Goal: Task Accomplishment & Management: Manage account settings

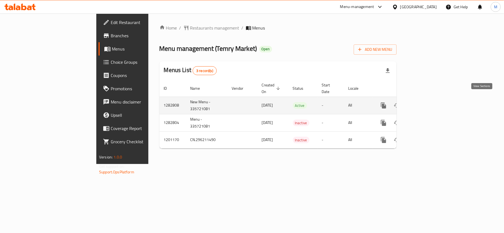
click at [426, 103] on icon "enhanced table" at bounding box center [423, 105] width 5 height 5
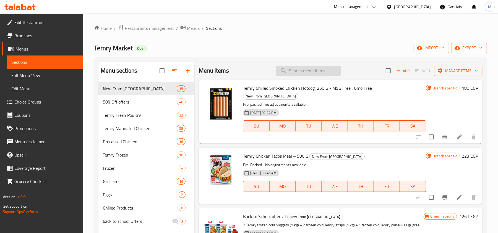
click at [319, 74] on input "search" at bounding box center [308, 71] width 65 height 10
paste input "زيت الزيتون البكر الممتاز من كليو جاردن 250 مل"
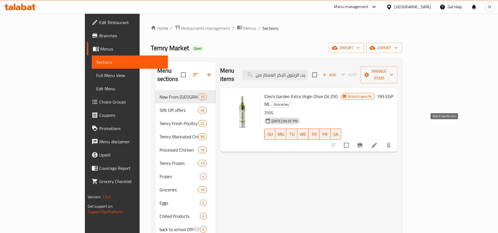
type input "زيت الزيتون البكر الممتاز من كليو جاردن 250 مل"
click at [363, 142] on icon "Branch-specific-item" at bounding box center [360, 145] width 7 height 7
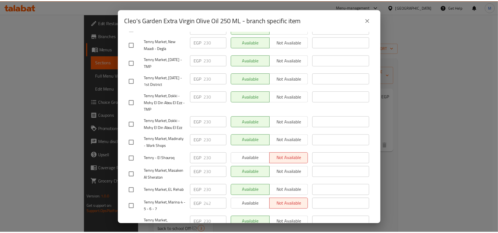
scroll to position [0, 0]
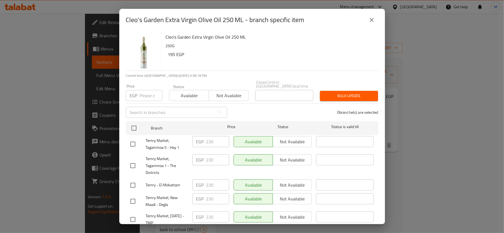
click at [374, 16] on button "close" at bounding box center [371, 19] width 13 height 13
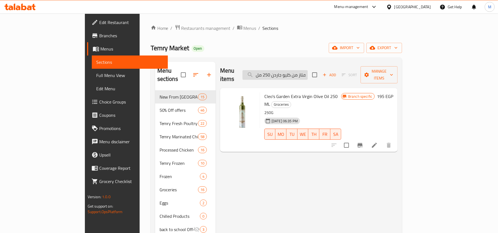
click at [308, 71] on input "زيت الزيتون البكر الممتاز من كليو جاردن 250 مل" at bounding box center [275, 75] width 65 height 10
paste input "50"
type input "زيت الزيتون البكر الممتاز من كليو جاردن 500 مل"
click at [367, 139] on button "Branch-specific-item" at bounding box center [359, 145] width 13 height 13
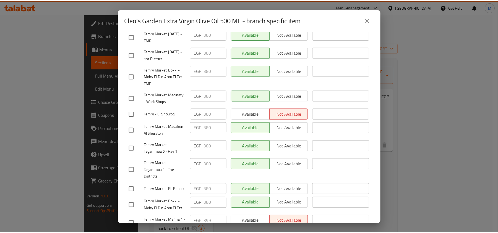
scroll to position [177, 0]
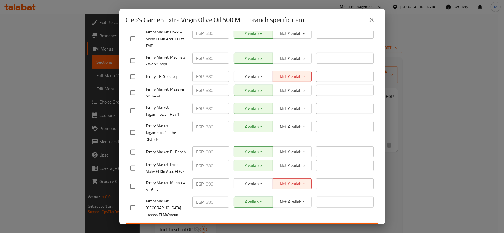
click at [503, 163] on div "Cleo's Garden Extra Virgin Olive Oil 500 ML - branch specific item Cleo's Garde…" at bounding box center [252, 116] width 504 height 233
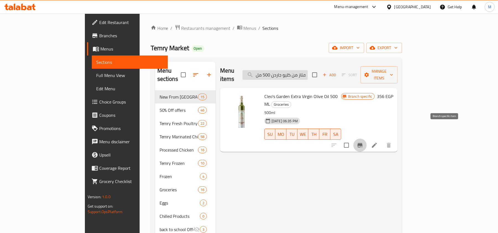
click at [308, 71] on input "زيت الزيتون البكر الممتاز من كليو جاردن 500 مل" at bounding box center [275, 75] width 65 height 10
paste input "يتون Cleo's Garden مل 750"
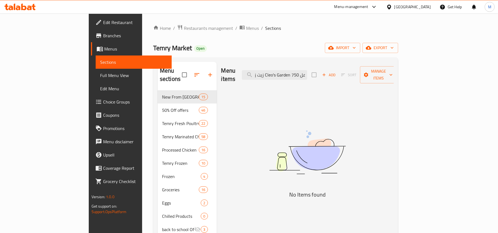
scroll to position [0, 0]
click at [307, 74] on input "زيت زيتون Cleo's Garden مل 750" at bounding box center [274, 75] width 65 height 10
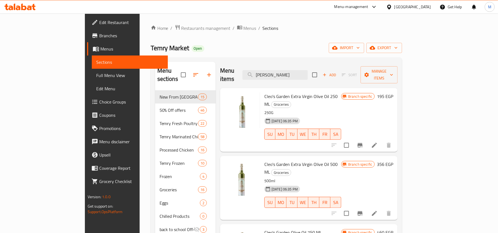
type input "cleo"
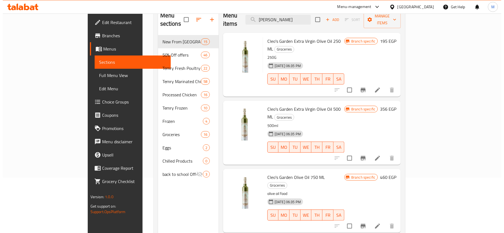
scroll to position [74, 0]
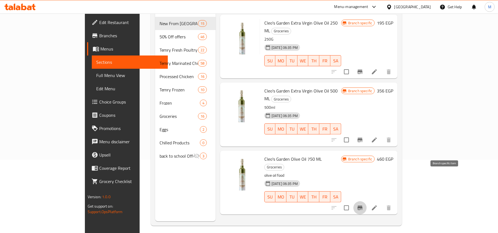
click at [367, 202] on button "Branch-specific-item" at bounding box center [359, 208] width 13 height 13
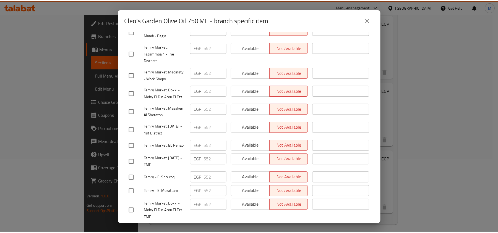
scroll to position [177, 0]
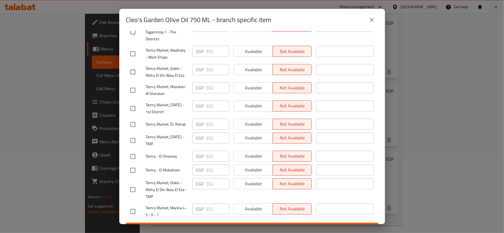
click at [373, 20] on icon "close" at bounding box center [371, 20] width 7 height 7
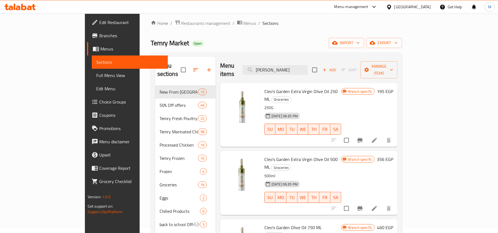
scroll to position [0, 0]
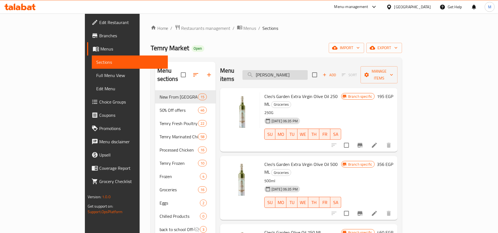
click at [308, 70] on input "cleo" at bounding box center [275, 75] width 65 height 10
paste input "تمري دجاج كامل فريش 900-950 جرام"
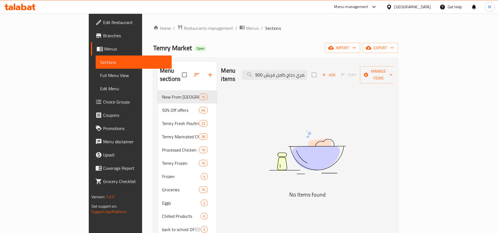
paste input "search"
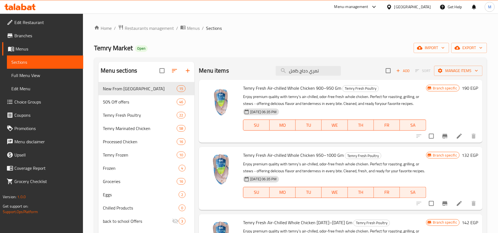
type input "تمري دجاج كامل"
click at [438, 136] on button "Branch-specific-item" at bounding box center [444, 136] width 13 height 13
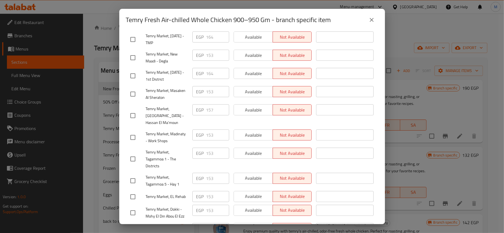
scroll to position [177, 0]
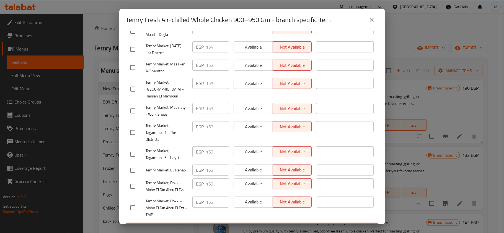
click at [163, 104] on span "Temry Market, Madinaty - Work Shops" at bounding box center [167, 111] width 42 height 14
click at [168, 79] on span "Temry Market, Nasr City - Hassan El Ma'moun" at bounding box center [167, 89] width 42 height 21
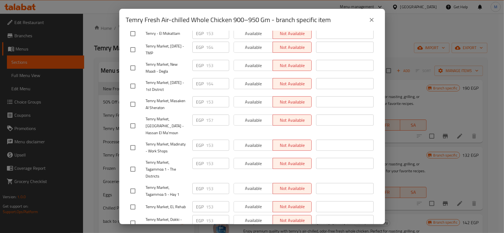
click at [161, 101] on span "Temry Market, Masaken Al Sheraton" at bounding box center [167, 105] width 42 height 14
click at [165, 79] on span "Temry Market, 6th of October - 1st District" at bounding box center [167, 86] width 42 height 14
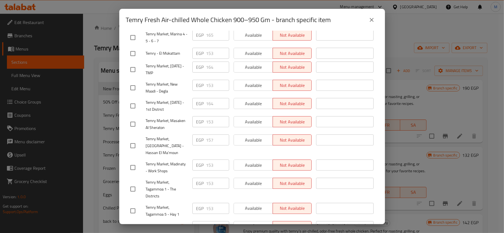
scroll to position [103, 0]
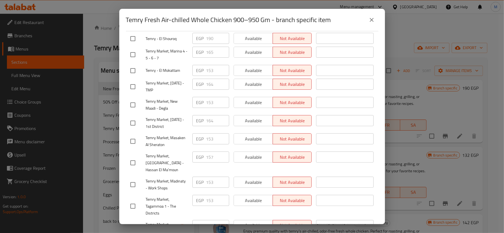
click at [164, 95] on div "Temry Market, New Maadi - Degla" at bounding box center [159, 105] width 62 height 20
click at [164, 98] on span "Temry Market, New Maadi - Degla" at bounding box center [167, 105] width 42 height 14
click at [163, 80] on span "Temry Market, 6th of October - TMP" at bounding box center [167, 87] width 42 height 14
click at [168, 67] on span "Temry - El Mokattam" at bounding box center [167, 70] width 42 height 7
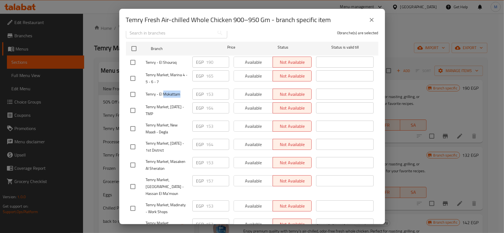
scroll to position [67, 0]
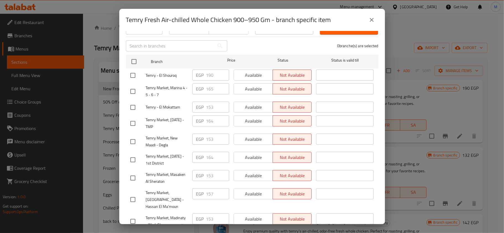
click at [172, 85] on span "Temry Market, Marina 4 - 5 - 6 - 7" at bounding box center [167, 92] width 42 height 14
click at [170, 74] on span "Temry - El Shouroq" at bounding box center [167, 75] width 42 height 7
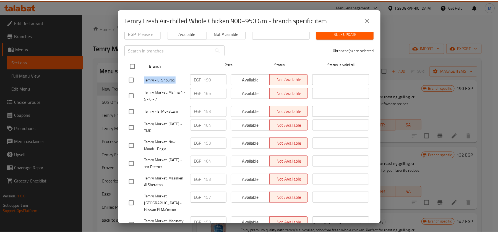
scroll to position [0, 0]
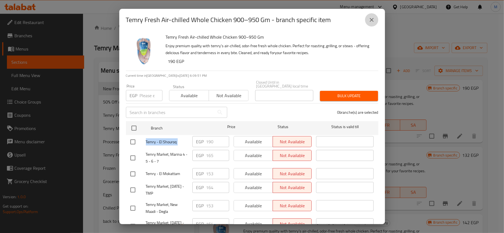
click at [369, 20] on icon "close" at bounding box center [371, 20] width 7 height 7
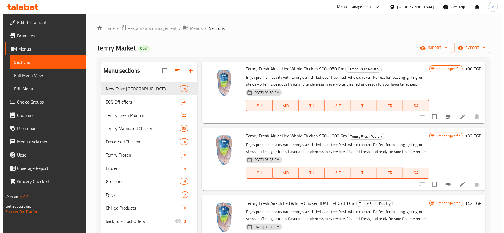
scroll to position [37, 0]
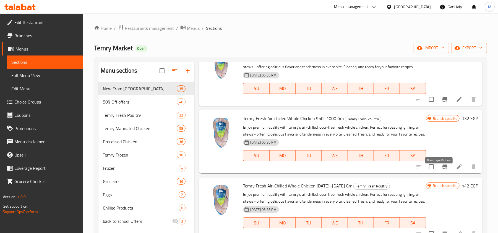
click at [442, 170] on icon "Branch-specific-item" at bounding box center [445, 167] width 7 height 7
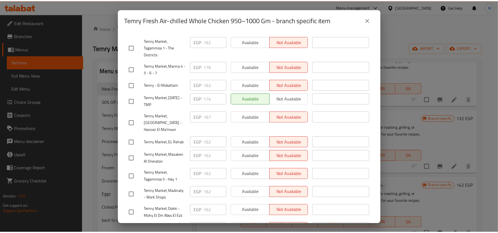
scroll to position [177, 0]
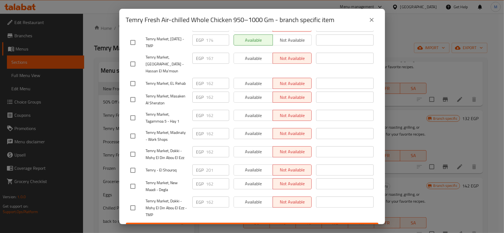
click at [370, 16] on button "close" at bounding box center [371, 19] width 13 height 13
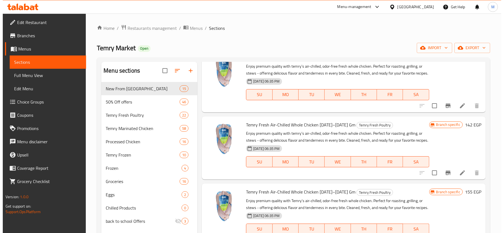
scroll to position [111, 0]
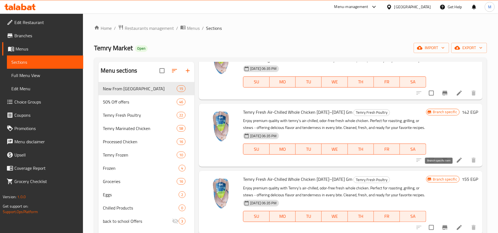
click at [443, 163] on icon "Branch-specific-item" at bounding box center [445, 160] width 5 height 4
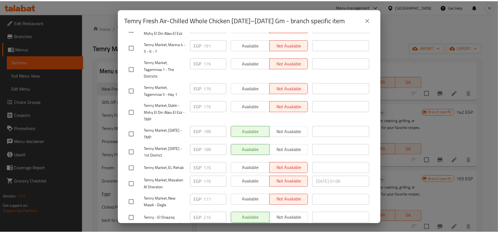
scroll to position [0, 0]
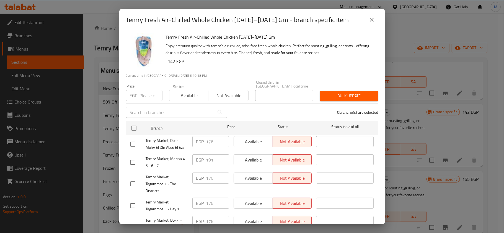
click at [368, 19] on icon "close" at bounding box center [371, 20] width 7 height 7
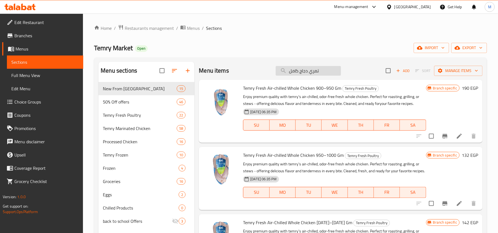
click at [305, 75] on input "تمري دجاج كامل" at bounding box center [308, 71] width 65 height 10
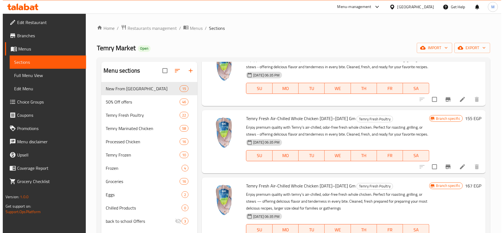
scroll to position [184, 0]
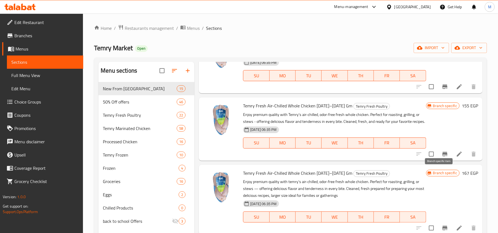
click at [438, 161] on button "Branch-specific-item" at bounding box center [444, 154] width 13 height 13
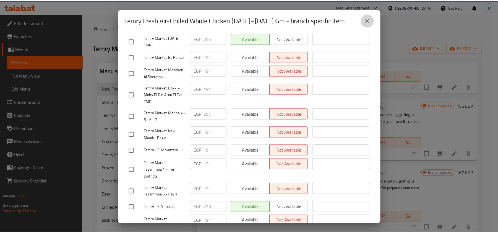
scroll to position [177, 0]
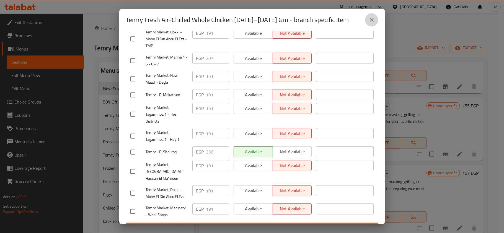
click at [368, 18] on icon "close" at bounding box center [371, 20] width 7 height 7
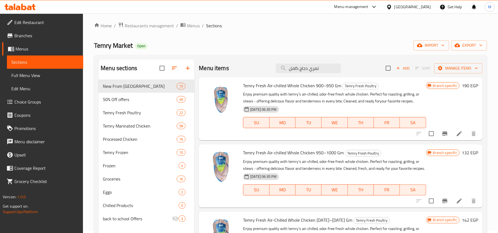
scroll to position [0, 0]
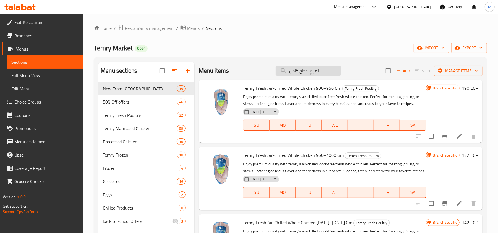
click at [335, 72] on input "تمري دجاج كامل" at bounding box center [308, 71] width 65 height 10
paste input "ة كاملة فريش 4 قطع 1100 - 1200 جرام"
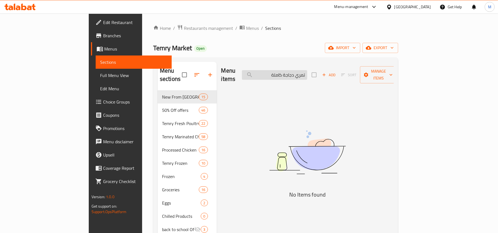
click at [307, 74] on input "تمري دجاجة كاملة" at bounding box center [274, 75] width 65 height 10
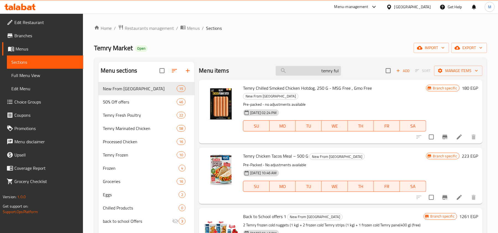
type input "temry full"
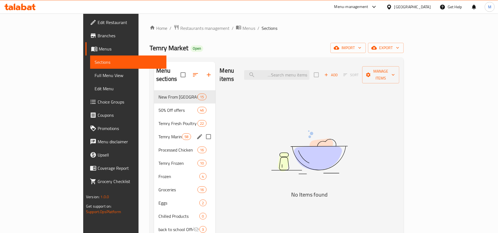
click at [154, 121] on div "Temry Fresh Poultry 22" at bounding box center [184, 123] width 61 height 13
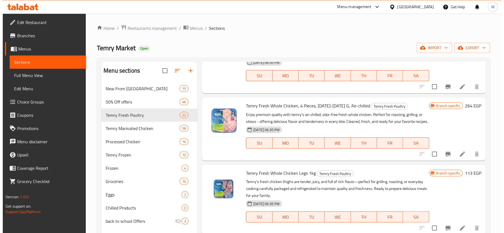
scroll to position [553, 0]
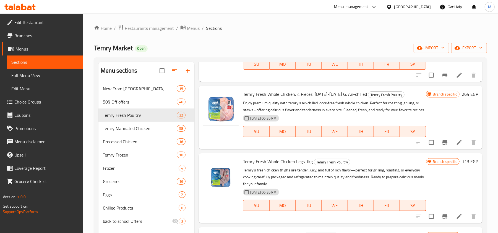
click at [441, 149] on button "Branch-specific-item" at bounding box center [444, 142] width 13 height 13
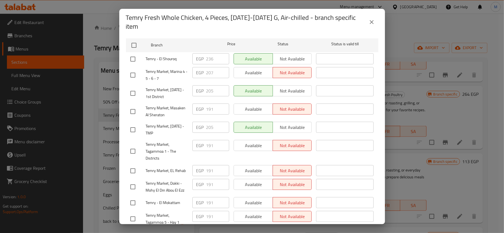
scroll to position [177, 0]
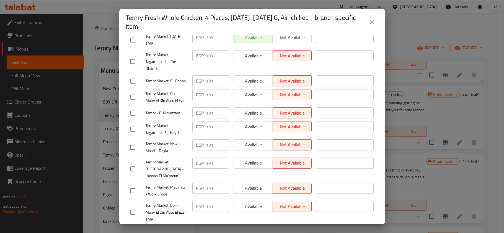
click at [371, 20] on icon "close" at bounding box center [371, 22] width 7 height 7
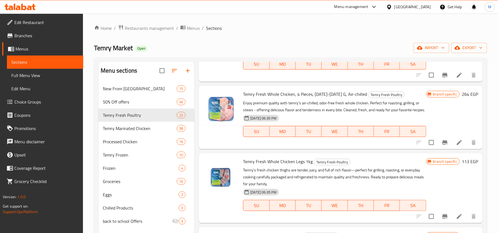
click at [442, 146] on icon "Branch-specific-item" at bounding box center [445, 142] width 7 height 7
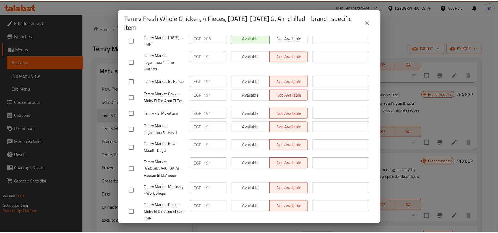
scroll to position [67, 0]
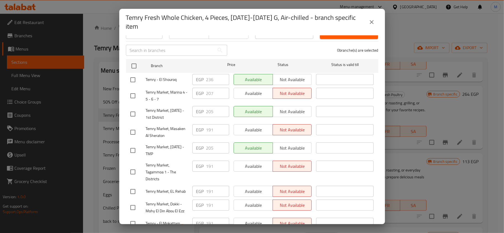
click at [369, 22] on icon "close" at bounding box center [371, 22] width 7 height 7
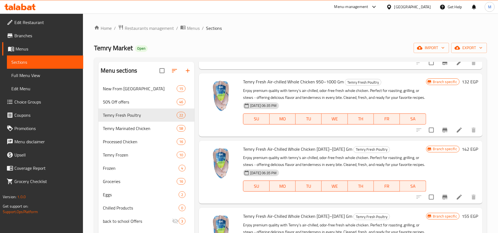
scroll to position [0, 0]
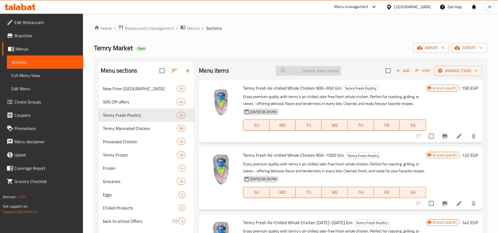
click at [329, 71] on input "search" at bounding box center [308, 71] width 65 height 10
paste input "أجنحة تندوري متبلة طازجة من تمري 1 كجم"
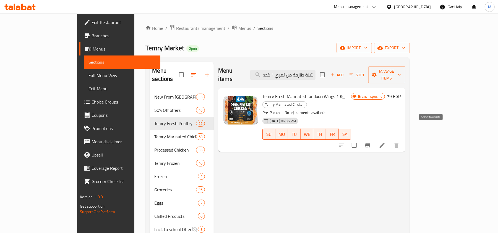
type input "أجنحة تندوري متبلة طازجة من تمري 1 كجم"
click at [371, 142] on icon "Branch-specific-item" at bounding box center [368, 145] width 7 height 7
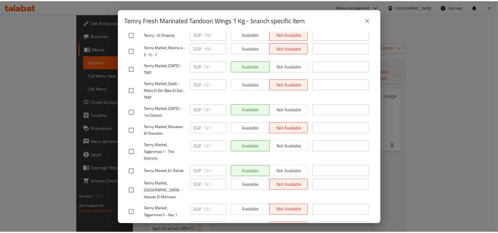
scroll to position [177, 0]
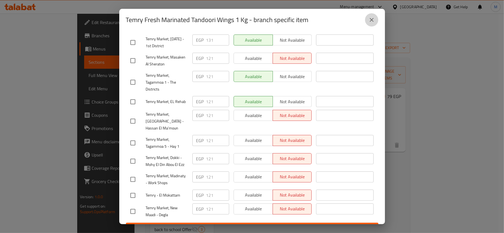
click at [371, 19] on icon "close" at bounding box center [372, 20] width 4 height 4
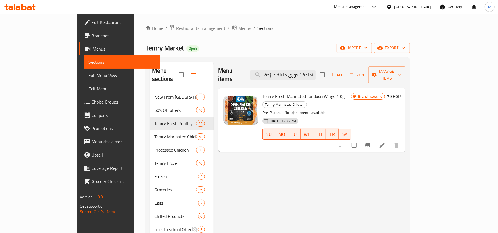
click at [392, 9] on icon at bounding box center [389, 7] width 6 height 6
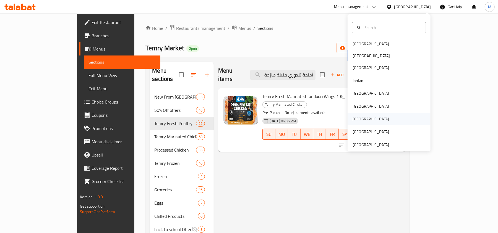
click at [353, 116] on div "Qatar" at bounding box center [371, 119] width 37 height 6
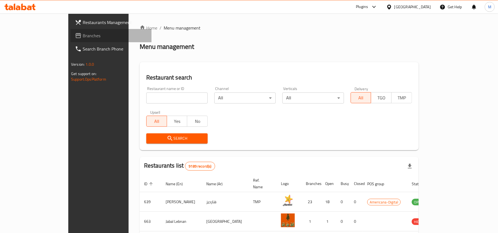
click at [83, 32] on span "Branches" at bounding box center [115, 35] width 64 height 7
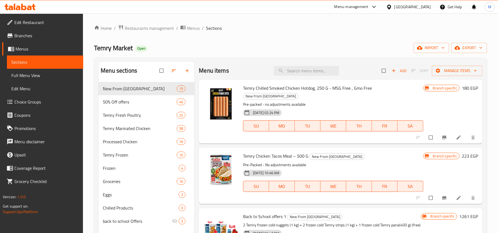
click at [368, 8] on div "Menu-management" at bounding box center [351, 7] width 34 height 7
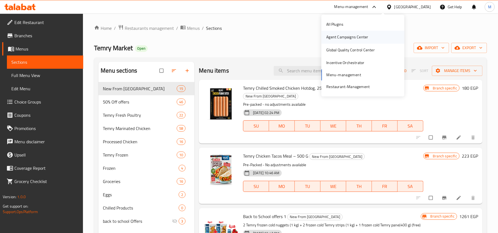
click at [351, 37] on div "Agent Campaigns Center" at bounding box center [347, 37] width 42 height 6
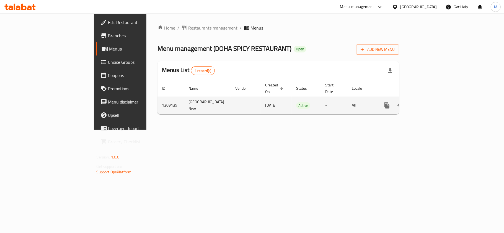
click at [429, 103] on icon "enhanced table" at bounding box center [426, 105] width 5 height 5
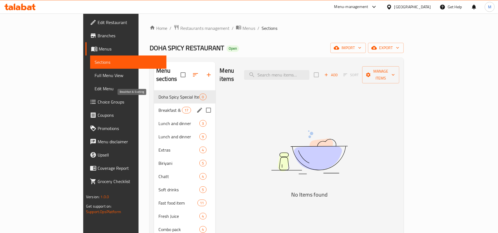
click at [158, 107] on span "Breakfast & Evening" at bounding box center [170, 110] width 24 height 7
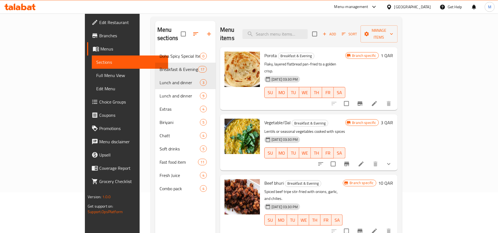
click at [427, 6] on div "Qatar" at bounding box center [412, 7] width 37 height 6
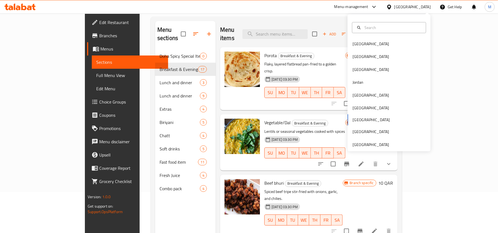
click at [426, 6] on div "Qatar" at bounding box center [412, 7] width 37 height 6
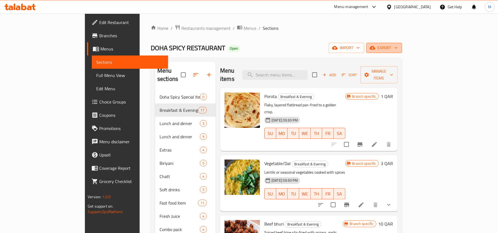
click at [398, 46] on span "export" at bounding box center [384, 48] width 27 height 7
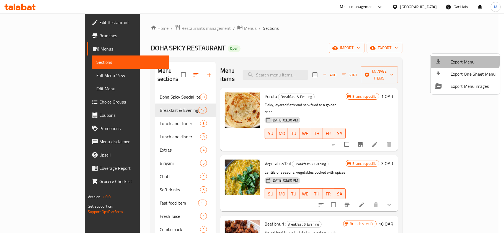
click at [462, 59] on span "Export Menu" at bounding box center [472, 62] width 45 height 7
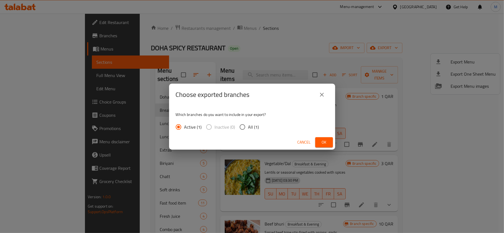
click at [240, 128] on input "All (1)" at bounding box center [242, 127] width 12 height 12
radio input "true"
click at [326, 139] on span "Ok" at bounding box center [323, 142] width 9 height 7
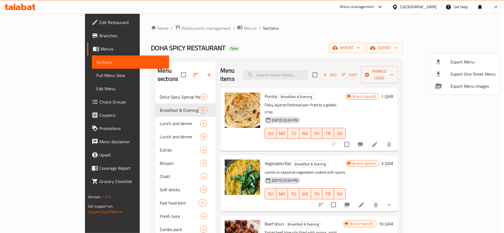
click at [32, 75] on div at bounding box center [252, 116] width 504 height 233
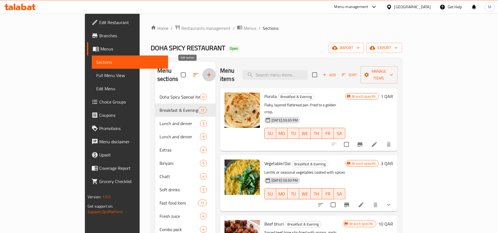
click at [206, 72] on icon "button" at bounding box center [209, 75] width 7 height 7
click at [308, 71] on input "search" at bounding box center [275, 75] width 65 height 10
paste input "Ilish Fish"
type input "Ilish Fish"
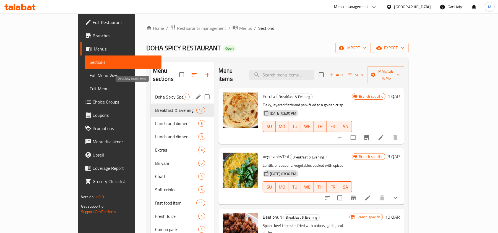
click at [155, 94] on span "Doha Spicy Special Items" at bounding box center [169, 97] width 28 height 7
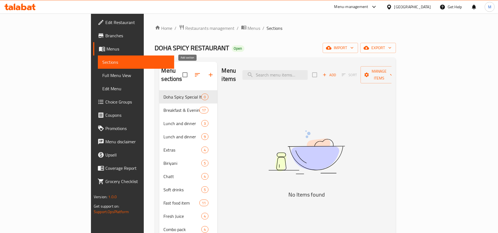
click at [207, 72] on icon "button" at bounding box center [210, 75] width 7 height 7
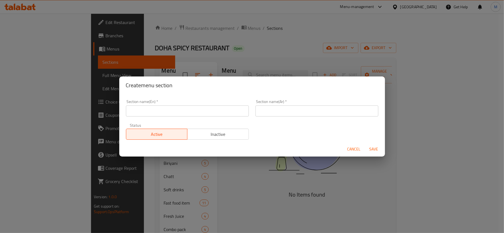
click at [199, 113] on input "text" at bounding box center [187, 111] width 123 height 11
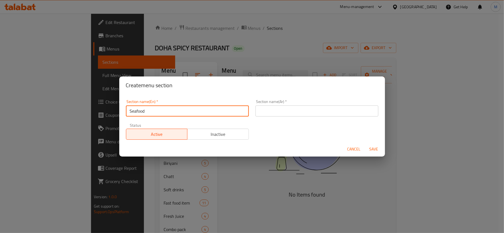
type input "Seafood"
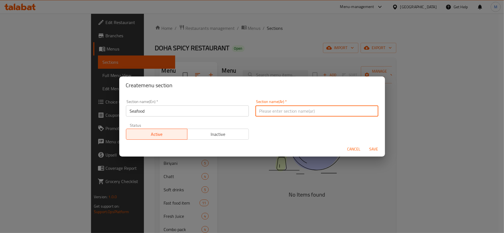
click at [264, 108] on input "text" at bounding box center [316, 111] width 123 height 11
paste input "Ilish Fish"
click at [361, 111] on input "Ilish Fish" at bounding box center [316, 111] width 123 height 11
type input "Ilish Fish"
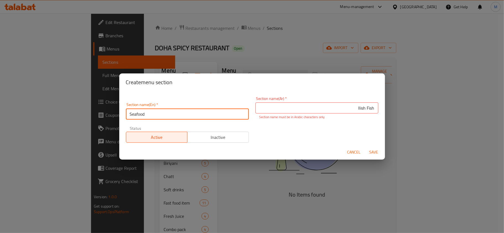
click at [201, 110] on input "Seafood" at bounding box center [187, 114] width 123 height 11
paste input "Ilish Fish"
type input "Ilish Fish"
type input "Seafood"
click at [337, 104] on input "Ilish Fish" at bounding box center [316, 108] width 123 height 11
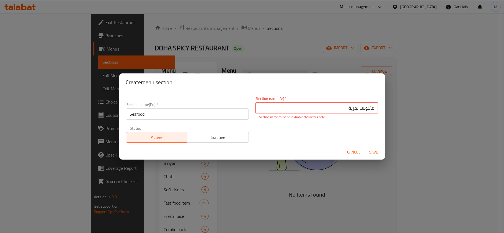
type input "مأكولات بحرية"
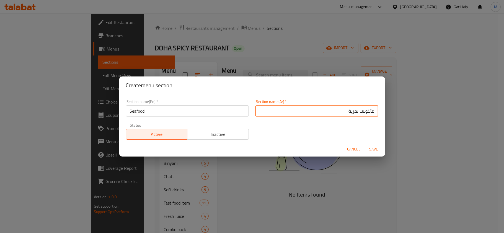
click at [373, 153] on button "Save" at bounding box center [374, 149] width 18 height 10
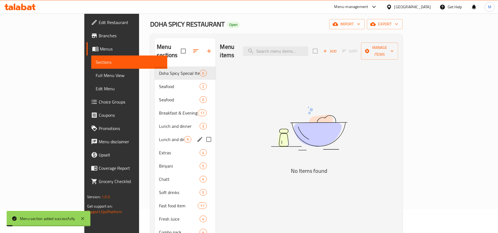
scroll to position [37, 0]
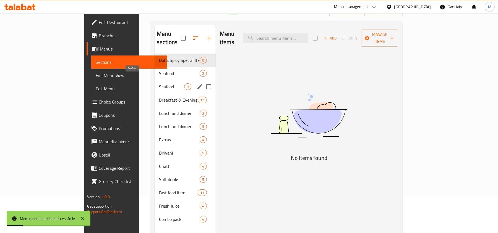
click at [159, 84] on span "Seafood" at bounding box center [171, 87] width 25 height 7
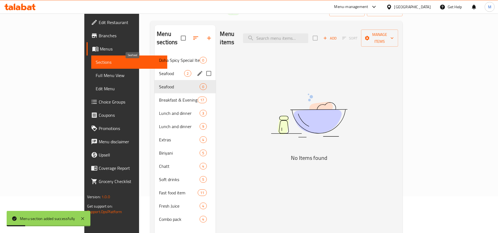
click at [159, 70] on span "Seafood" at bounding box center [171, 73] width 25 height 7
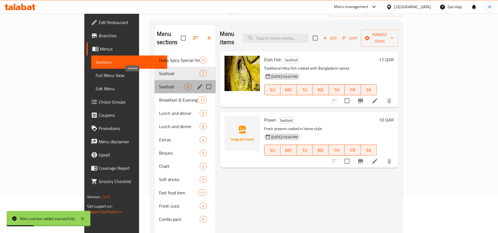
click at [159, 84] on span "Seafood" at bounding box center [171, 87] width 25 height 7
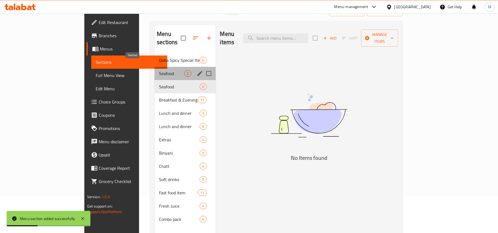
click at [159, 70] on span "Seafood" at bounding box center [171, 73] width 25 height 7
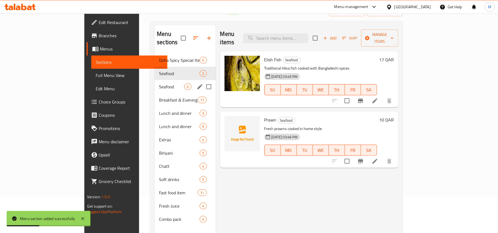
click at [159, 84] on span "Seafood" at bounding box center [171, 87] width 25 height 7
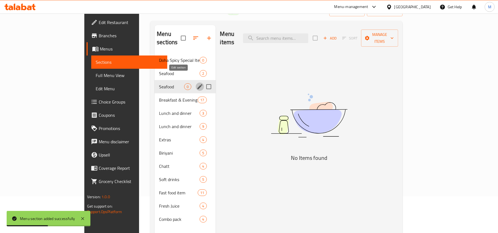
click at [197, 84] on icon "edit" at bounding box center [200, 87] width 7 height 7
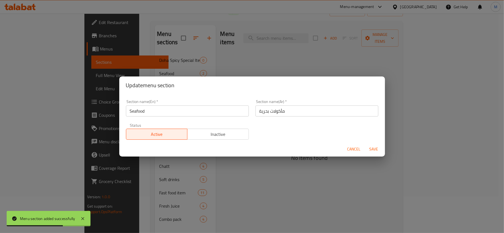
click at [358, 149] on span "Cancel" at bounding box center [353, 149] width 13 height 7
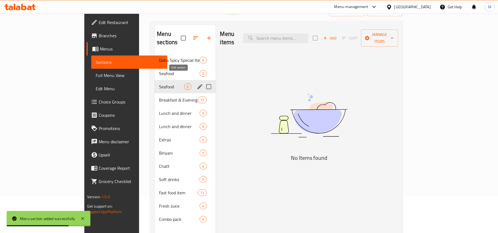
click at [197, 84] on icon "edit" at bounding box center [199, 86] width 5 height 5
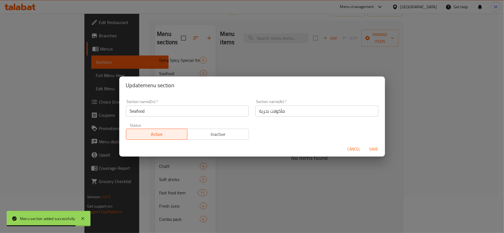
click at [226, 132] on span "Inactive" at bounding box center [217, 135] width 57 height 8
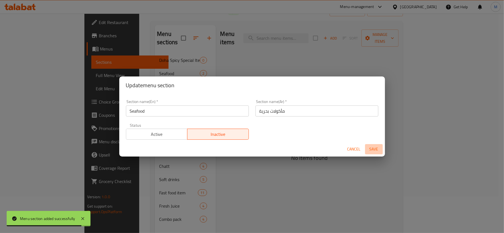
drag, startPoint x: 372, startPoint y: 146, endPoint x: 339, endPoint y: 142, distance: 33.8
click at [373, 146] on span "Save" at bounding box center [373, 149] width 13 height 7
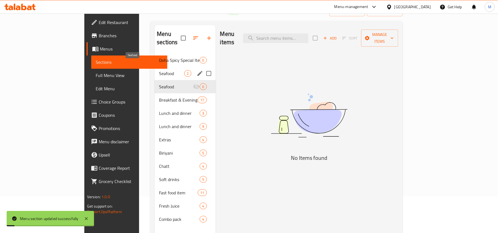
click at [159, 70] on span "Seafood" at bounding box center [171, 73] width 25 height 7
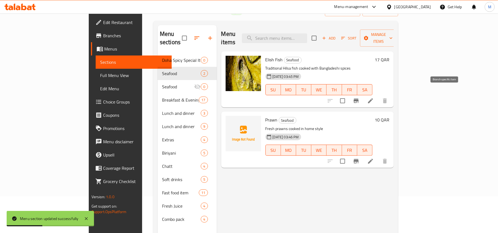
click at [363, 94] on button "Branch-specific-item" at bounding box center [356, 100] width 13 height 13
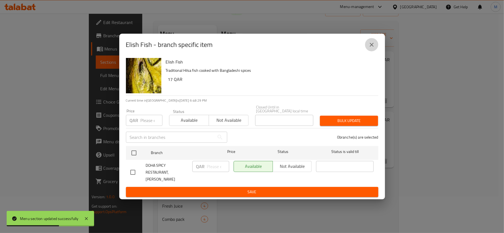
click at [368, 51] on button "close" at bounding box center [371, 44] width 13 height 13
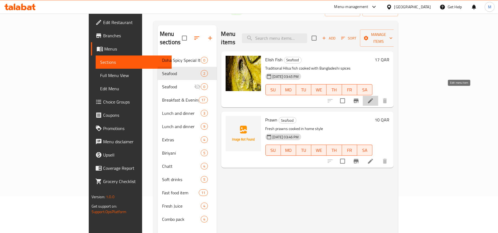
click at [373, 98] on icon at bounding box center [370, 100] width 5 height 5
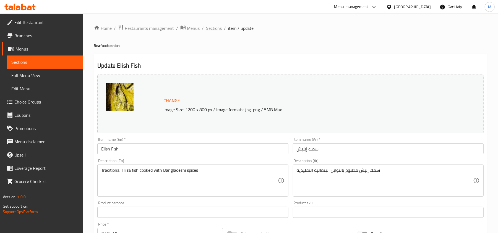
click at [216, 32] on span "Sections" at bounding box center [214, 28] width 16 height 7
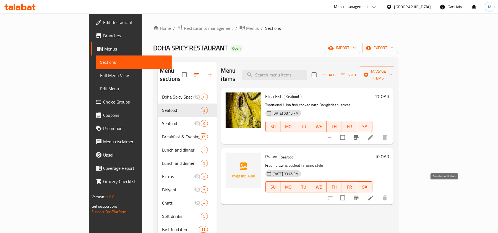
click at [360, 195] on icon "Branch-specific-item" at bounding box center [356, 198] width 7 height 7
click at [374, 195] on icon at bounding box center [370, 198] width 7 height 7
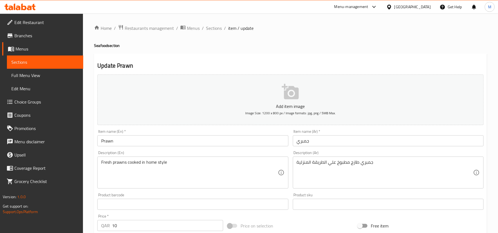
click at [147, 142] on input "Prawn" at bounding box center [192, 141] width 191 height 11
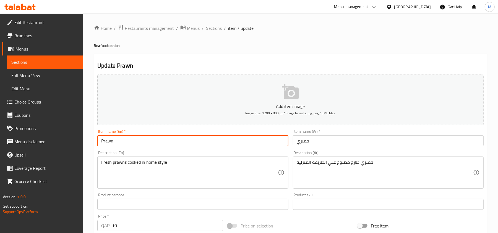
paste input "Fish"
click at [118, 143] on input "Prawn Fish" at bounding box center [192, 141] width 191 height 11
type input "Prawn"
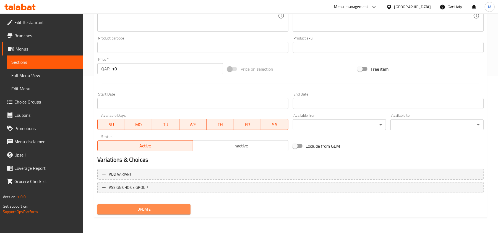
drag, startPoint x: 154, startPoint y: 208, endPoint x: 157, endPoint y: 197, distance: 11.2
click at [154, 208] on span "Update" at bounding box center [144, 209] width 84 height 7
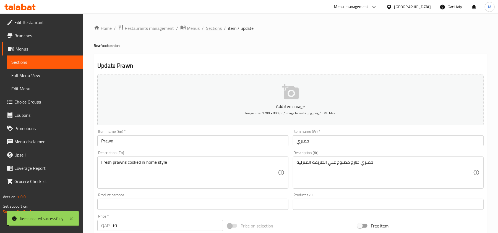
click at [208, 31] on span "Sections" at bounding box center [214, 28] width 16 height 7
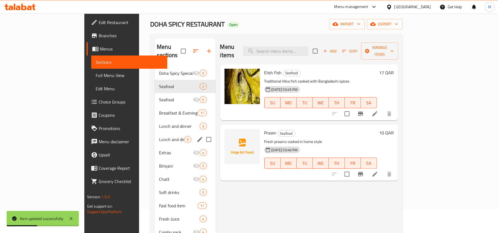
scroll to position [37, 0]
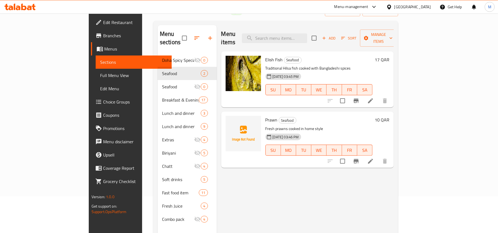
click at [207, 35] on icon "button" at bounding box center [210, 38] width 7 height 7
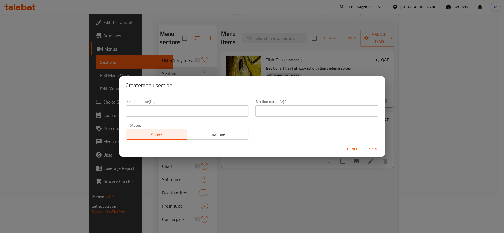
click at [188, 113] on input "text" at bounding box center [187, 111] width 123 height 11
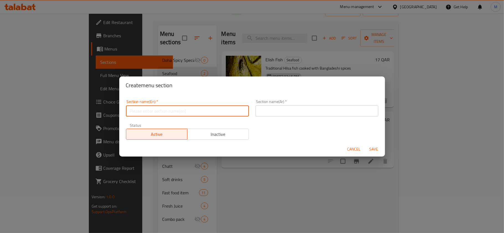
paste input "Curry"
type input "Curry"
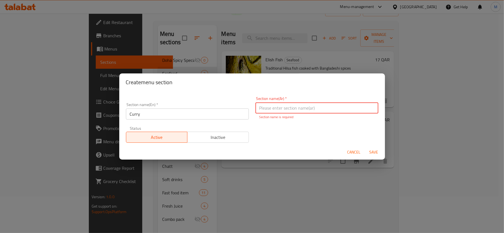
click at [313, 104] on input "text" at bounding box center [316, 108] width 123 height 11
paste input "صوص كاري"
click at [362, 110] on input "صوص كاري" at bounding box center [316, 108] width 123 height 11
click at [365, 106] on input "صص كاري" at bounding box center [316, 108] width 123 height 11
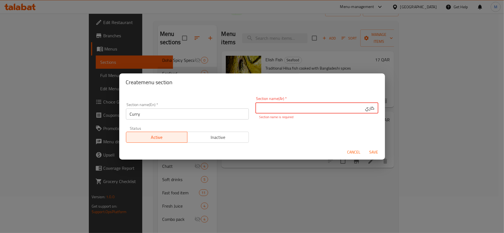
type input "كاري"
click at [372, 147] on div "Cancel Save" at bounding box center [252, 152] width 266 height 15
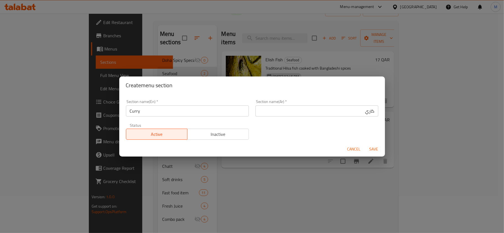
click at [370, 151] on span "Save" at bounding box center [373, 149] width 13 height 7
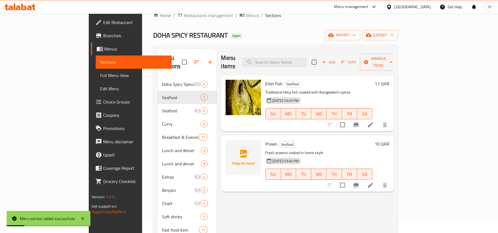
scroll to position [0, 0]
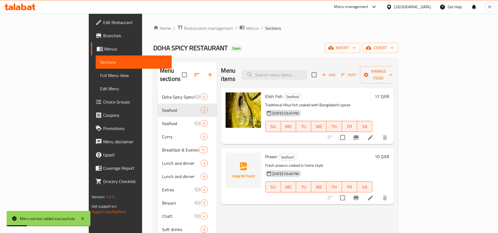
click at [313, 64] on div "Menu items Add Sort Manage items" at bounding box center [307, 75] width 173 height 26
click at [307, 70] on input "search" at bounding box center [274, 75] width 65 height 10
paste input "Mutton Curry"
type input "Mutton Curry"
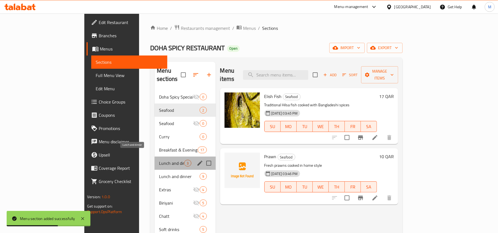
click at [159, 160] on span "Lunch and dinner" at bounding box center [171, 163] width 25 height 7
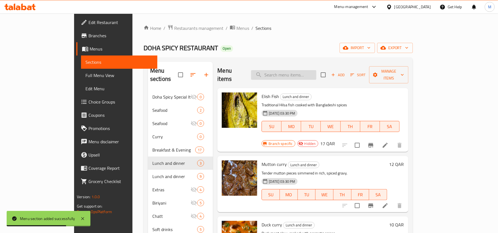
click at [296, 72] on input "search" at bounding box center [283, 75] width 65 height 10
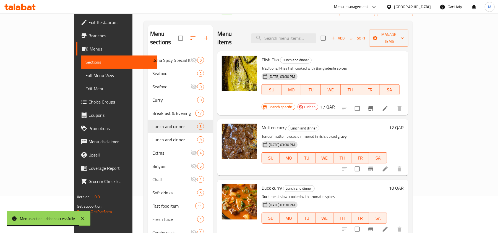
paste input "Mutton Curry"
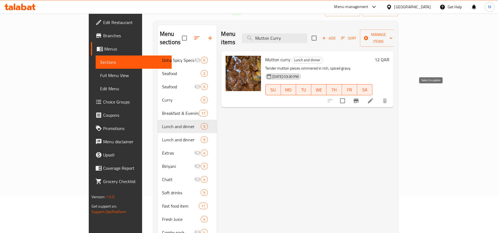
type input "Mutton Curry"
click at [349, 95] on input "checkbox" at bounding box center [343, 101] width 12 height 12
checkbox input "true"
click at [392, 94] on div at bounding box center [358, 100] width 68 height 13
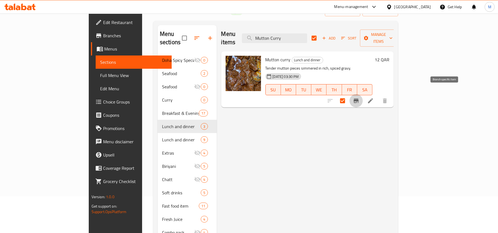
click at [363, 94] on button "Branch-specific-item" at bounding box center [356, 100] width 13 height 13
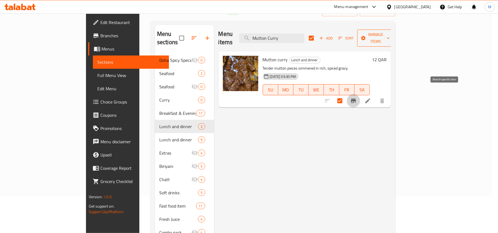
click at [390, 32] on span "Manage items" at bounding box center [376, 38] width 28 height 14
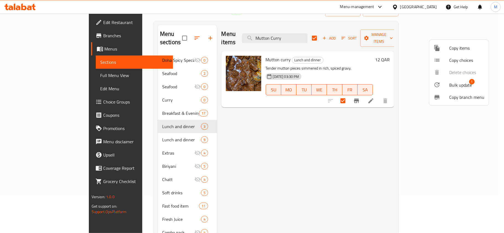
click at [453, 82] on span "Bulk update" at bounding box center [460, 85] width 23 height 7
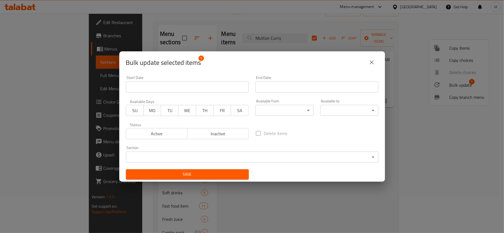
click at [173, 157] on body "​ Menu-management Qatar Get Help M Edit Restaurant Branches Menus Sections Full…" at bounding box center [252, 87] width 504 height 220
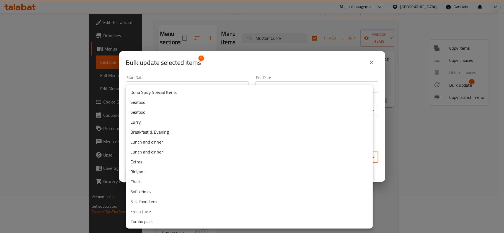
click at [140, 119] on li "Curry" at bounding box center [249, 122] width 247 height 10
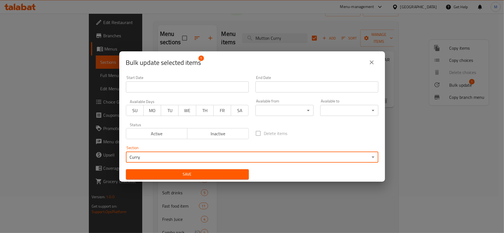
click at [167, 174] on span "Save" at bounding box center [187, 174] width 114 height 7
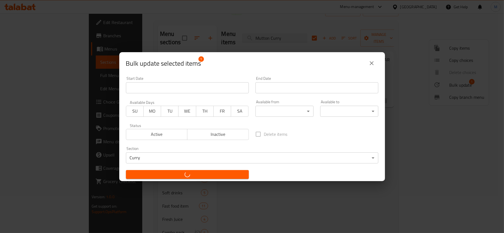
checkbox input "false"
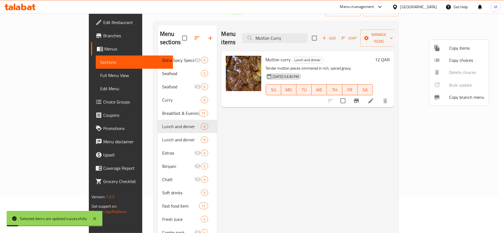
click at [131, 84] on div at bounding box center [252, 116] width 504 height 233
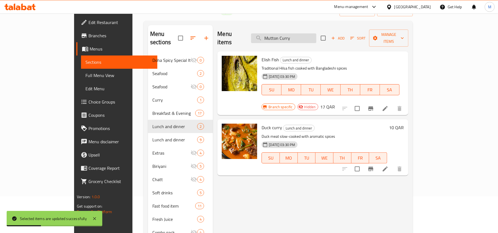
click at [316, 37] on input "Mutton Curry" at bounding box center [283, 38] width 65 height 10
paste input "Ilish Fish"
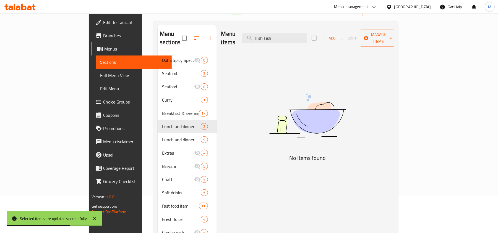
type input "Ilish Fish"
click at [333, 42] on div "Menu items Ilish Fish Add Sort Manage items" at bounding box center [307, 38] width 173 height 26
click at [307, 37] on input "Ilish Fish" at bounding box center [274, 38] width 65 height 10
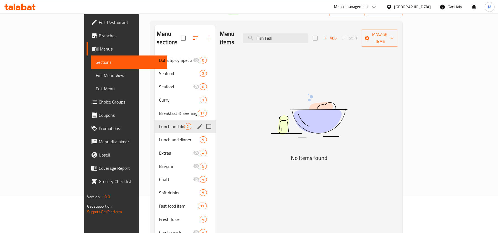
click at [155, 122] on div "Lunch and dinner 2" at bounding box center [185, 126] width 61 height 13
click at [159, 137] on span "Lunch and dinner" at bounding box center [171, 140] width 25 height 7
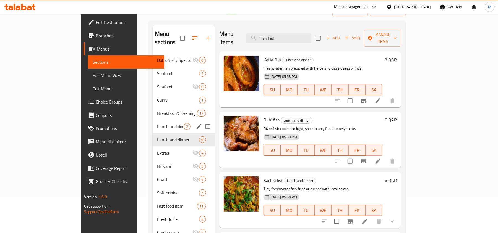
click at [153, 123] on div "Lunch and dinner 2" at bounding box center [184, 126] width 62 height 13
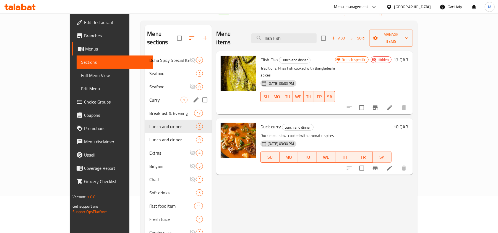
click at [149, 97] on span "Curry" at bounding box center [164, 100] width 31 height 7
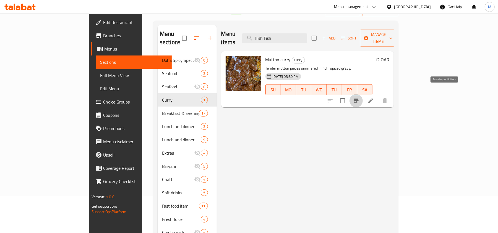
click at [359, 99] on icon "Branch-specific-item" at bounding box center [356, 101] width 5 height 4
drag, startPoint x: 267, startPoint y: 53, endPoint x: 244, endPoint y: 52, distance: 23.3
click at [266, 56] on span "Mutton curry" at bounding box center [278, 60] width 25 height 8
copy span "Mutton curry"
click at [299, 37] on input "Ilish Fish" at bounding box center [274, 38] width 65 height 10
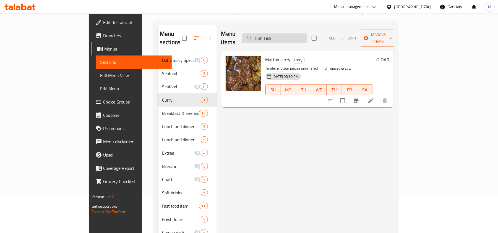
paste input "Beef Curry"
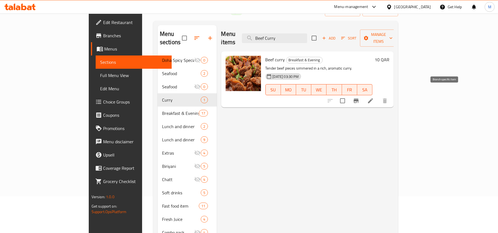
type input "Beef Curry"
click at [360, 98] on icon "Branch-specific-item" at bounding box center [356, 101] width 7 height 7
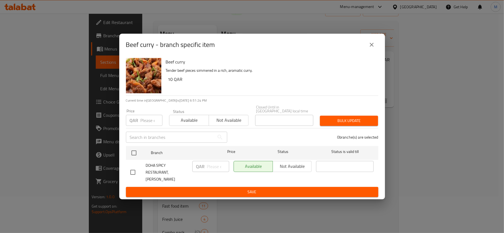
click at [378, 48] on div "Beef curry - branch specific item" at bounding box center [252, 45] width 266 height 22
click at [375, 46] on button "close" at bounding box center [371, 44] width 13 height 13
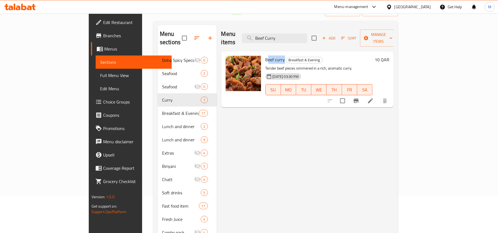
drag, startPoint x: 262, startPoint y: 50, endPoint x: 245, endPoint y: 52, distance: 17.8
click at [266, 56] on h6 "Beef curry Breakfast & Evening" at bounding box center [319, 60] width 107 height 8
click at [266, 56] on span "Beef curry" at bounding box center [276, 60] width 20 height 8
drag, startPoint x: 262, startPoint y: 55, endPoint x: 243, endPoint y: 54, distance: 19.9
click at [263, 54] on div "Beef curry Breakfast & Evening Tender beef pieces simmered in a rich, aromatic …" at bounding box center [319, 80] width 112 height 52
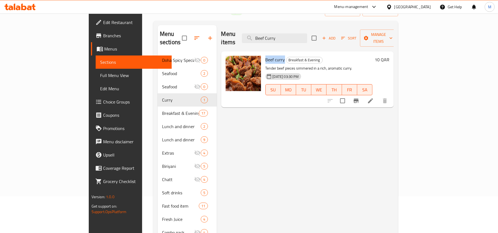
copy span "Beef curry"
click at [374, 98] on icon at bounding box center [370, 101] width 7 height 7
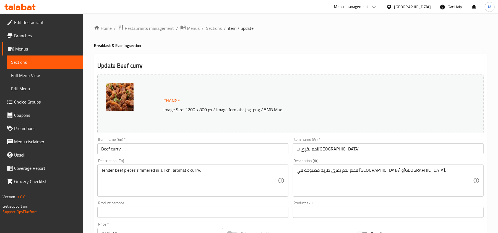
click at [201, 168] on div "Tender beef pieces simmered in a rich, aromatic curry. Description (En)" at bounding box center [192, 181] width 191 height 32
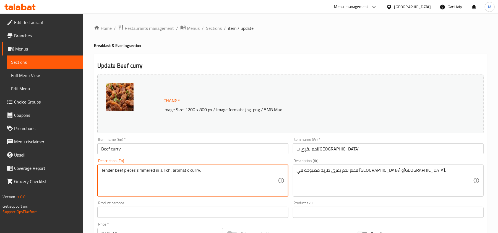
paste textarea "Beef curry with authentic flavor"
type textarea "Beef curry with authentic flavor"
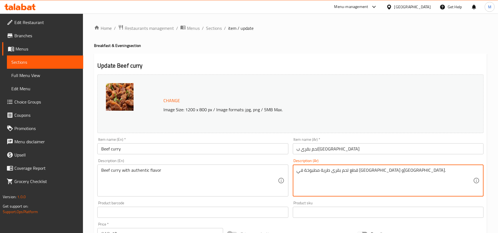
click at [417, 175] on textarea "قطع لحم بقرى طرية مطبوخة في كاري غني وعطري." at bounding box center [385, 181] width 176 height 26
paste textarea "اري لحم بقري مع نكهة أصیلة"
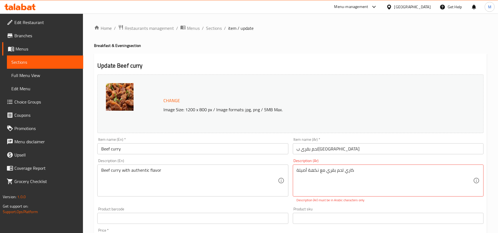
click at [296, 161] on div "Description (Ar) كاري لحم بقري مع نكهة أصیلة Description (Ar) Description (Ar) …" at bounding box center [388, 181] width 191 height 44
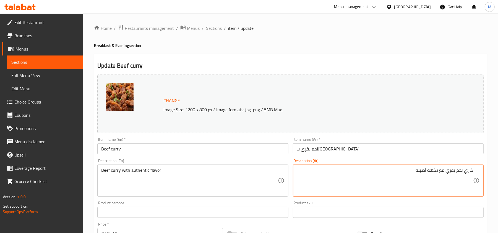
type textarea "كاري لحم بقري مع نكهة أصيلة"
click at [358, 158] on div "Description (Ar) كاري لحم بقري مع نكهة أصيلة Description (Ar)" at bounding box center [388, 178] width 195 height 42
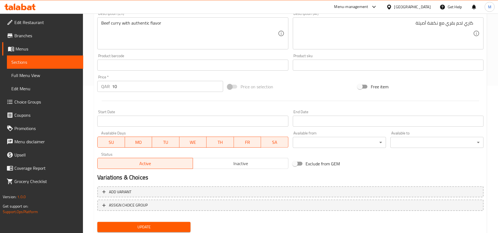
click at [161, 225] on span "Update" at bounding box center [144, 227] width 84 height 7
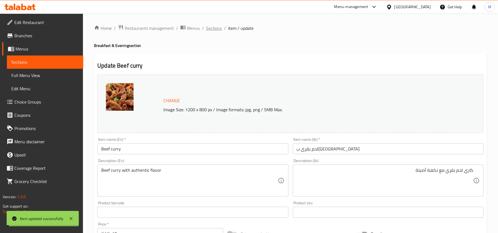
click at [219, 29] on span "Sections" at bounding box center [214, 28] width 16 height 7
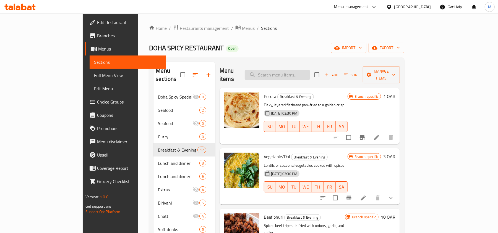
click at [294, 73] on input "search" at bounding box center [277, 75] width 65 height 10
paste input "Chicken Curry"
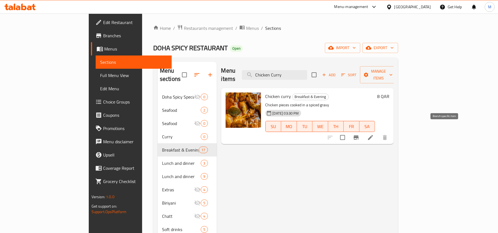
type input "Chicken Curry"
click at [363, 131] on button "Branch-specific-item" at bounding box center [356, 137] width 13 height 13
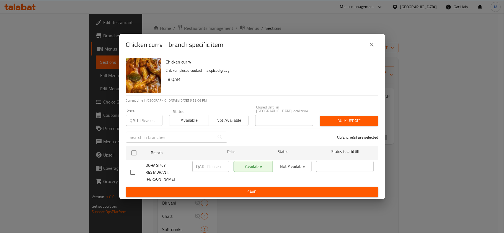
click at [376, 45] on button "close" at bounding box center [371, 44] width 13 height 13
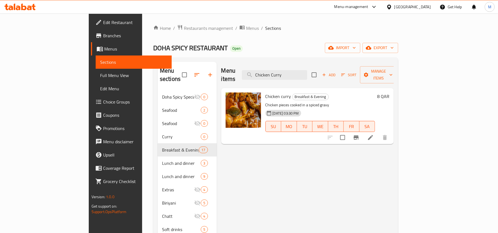
click at [374, 134] on icon at bounding box center [370, 137] width 7 height 7
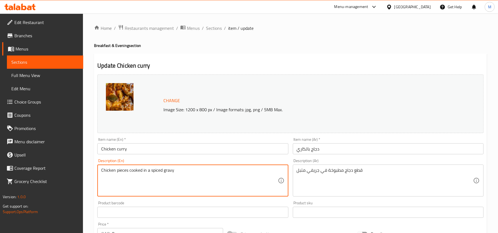
paste textarea "curry cooked with special spices"
type textarea "Chicken curry cooked with special spices"
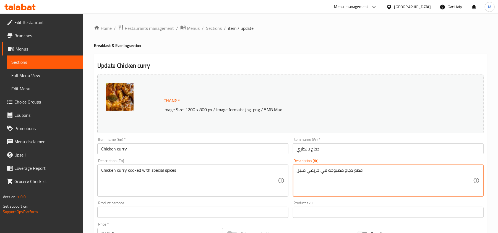
paste textarea "اري دجاج مطبوخ مع توابل خاصة"
type textarea "كاري دجاج مطبوخ مع توابل خاصة"
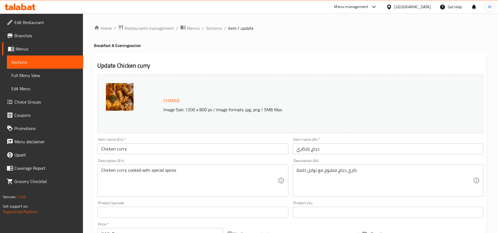
click at [296, 159] on div "Description (Ar) كاري دجاج مطبوخ مع توابل خاصة Description (Ar)" at bounding box center [388, 178] width 195 height 42
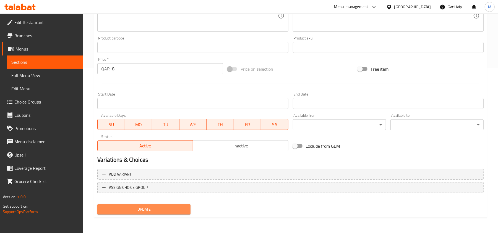
click at [173, 209] on span "Update" at bounding box center [144, 209] width 84 height 7
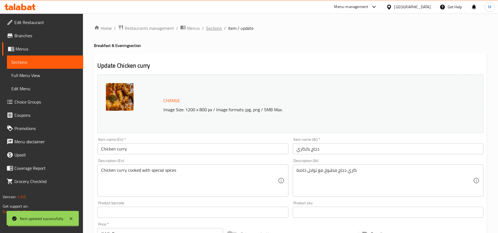
click at [214, 27] on span "Sections" at bounding box center [214, 28] width 16 height 7
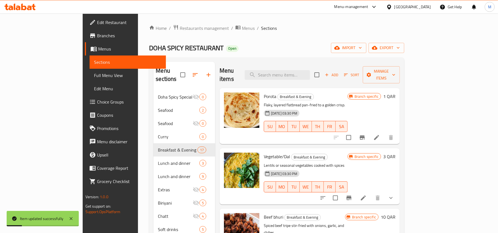
click at [404, 54] on div "Home / Restaurants management / Menus / Sections DOHA SPICY RESTAURANT Open imp…" at bounding box center [276, 162] width 255 height 275
click at [400, 50] on span "export" at bounding box center [386, 48] width 27 height 7
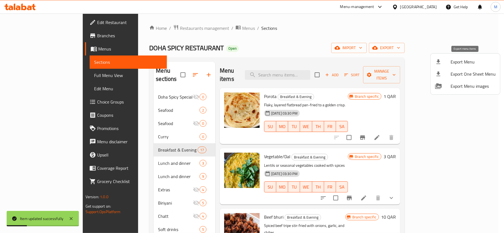
click at [454, 64] on span "Export Menu" at bounding box center [472, 62] width 45 height 7
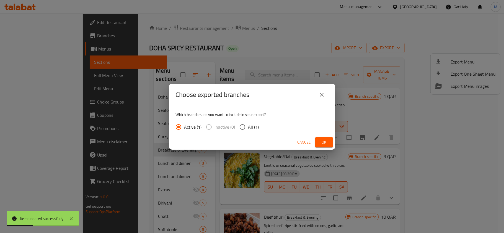
click at [244, 131] on input "All (1)" at bounding box center [242, 127] width 12 height 12
radio input "true"
click at [325, 141] on span "Ok" at bounding box center [323, 142] width 9 height 7
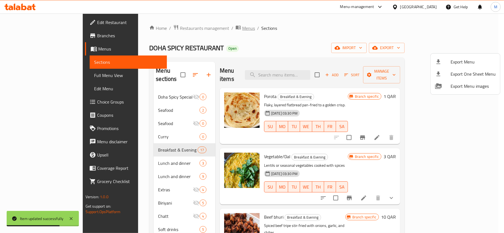
click at [187, 25] on div at bounding box center [252, 116] width 504 height 233
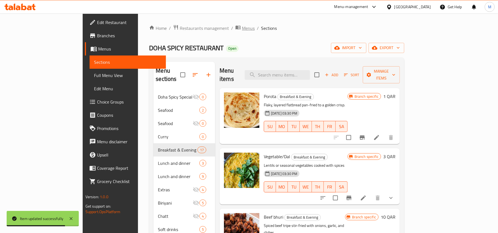
click at [242, 30] on span "Menus" at bounding box center [248, 28] width 13 height 7
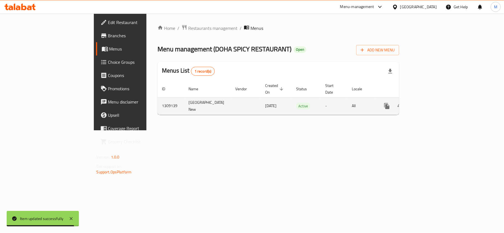
click at [157, 98] on td "1309139" at bounding box center [170, 105] width 27 height 17
copy td "1309139"
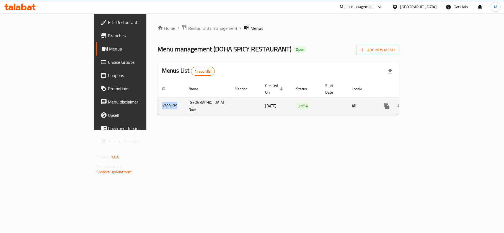
click at [433, 100] on link "enhanced table" at bounding box center [426, 106] width 13 height 13
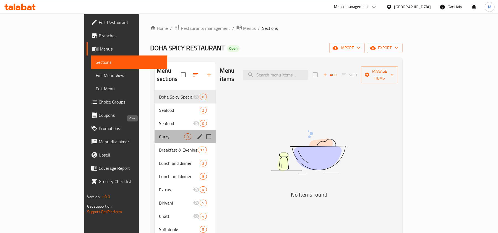
click at [159, 134] on span "Curry" at bounding box center [171, 137] width 25 height 7
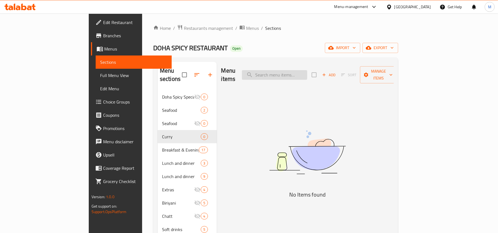
click at [290, 70] on input "search" at bounding box center [274, 75] width 65 height 10
paste input "Mutton Curry"
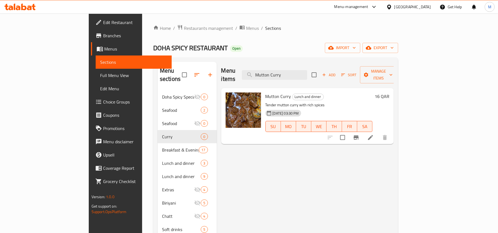
type input "Mutton Curry"
click at [349, 132] on input "checkbox" at bounding box center [343, 138] width 12 height 12
checkbox input "true"
click at [305, 75] on input "Mutton Curry" at bounding box center [274, 75] width 65 height 10
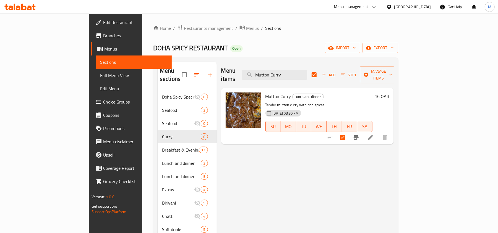
paste input "Beef"
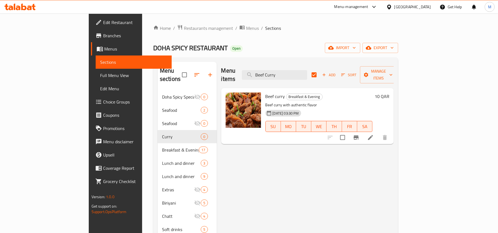
type input "Beef Curry"
click at [349, 132] on input "checkbox" at bounding box center [343, 138] width 12 height 12
checkbox input "true"
checkbox input "false"
click at [307, 73] on input "Beef Curry" at bounding box center [274, 75] width 65 height 10
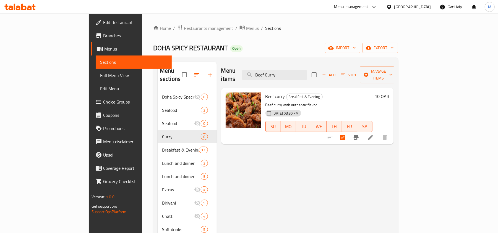
paste input "Chicken"
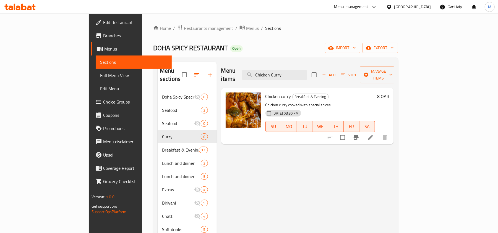
type input "Chicken Curry"
click at [349, 132] on input "checkbox" at bounding box center [343, 138] width 12 height 12
click at [393, 73] on span "Manage items" at bounding box center [379, 75] width 28 height 14
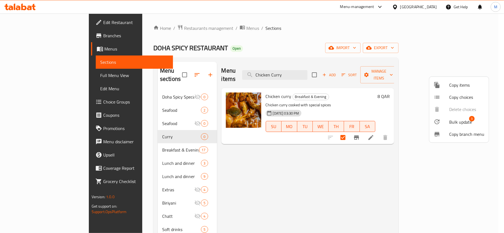
click at [454, 117] on li "Bulk update 3" at bounding box center [458, 122] width 59 height 13
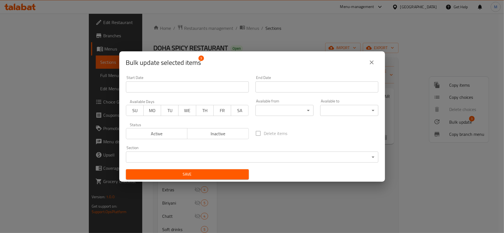
click at [164, 155] on body "​ Menu-management Qatar Get Help M Edit Restaurant Branches Menus Sections Full…" at bounding box center [252, 124] width 504 height 220
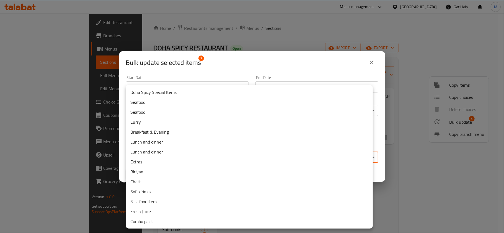
click at [142, 122] on li "Curry" at bounding box center [249, 122] width 247 height 10
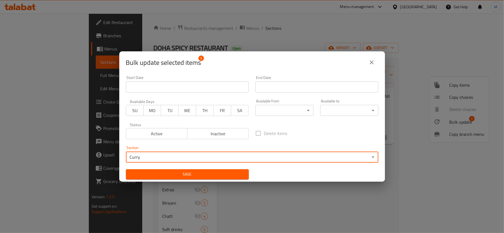
click at [204, 175] on span "Save" at bounding box center [187, 174] width 114 height 7
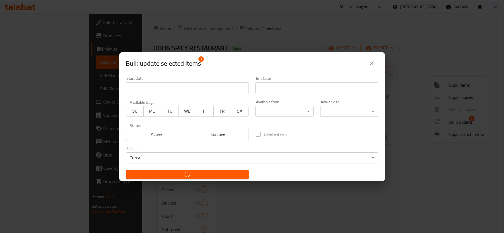
checkbox input "false"
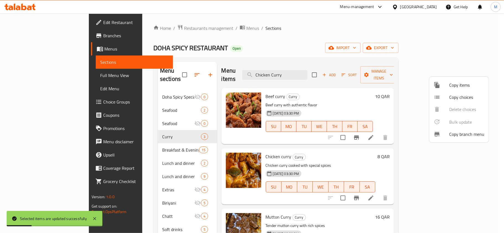
click at [378, 158] on div at bounding box center [252, 116] width 504 height 233
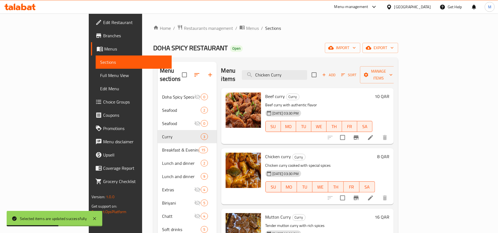
click at [398, 42] on div "Home / Restaurants management / Menus / Sections DOHA SPICY RESTAURANT Open imp…" at bounding box center [275, 162] width 245 height 275
click at [394, 49] on span "export" at bounding box center [380, 48] width 27 height 7
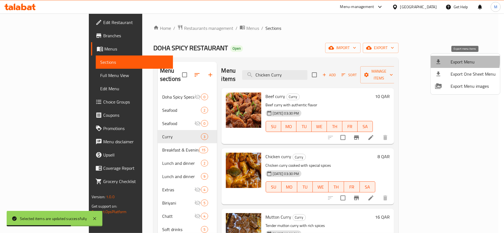
click at [455, 60] on span "Export Menu" at bounding box center [472, 62] width 45 height 7
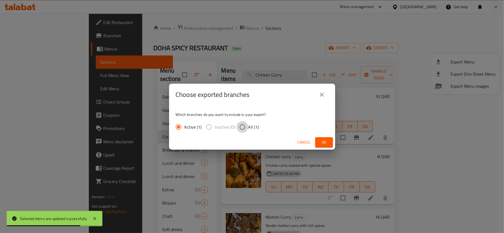
click at [246, 129] on input "All (1)" at bounding box center [242, 127] width 12 height 12
radio input "true"
click at [327, 143] on span "Ok" at bounding box center [323, 142] width 9 height 7
